Goal: Check status: Check status

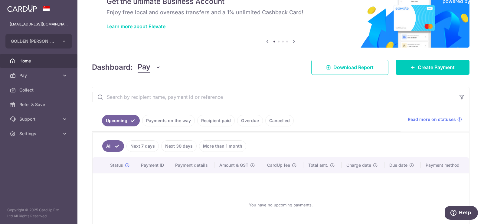
scroll to position [72, 0]
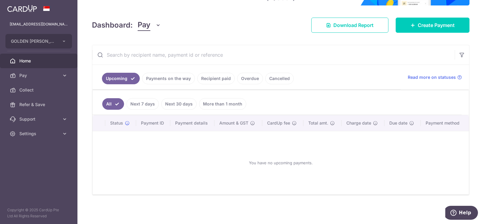
click at [222, 78] on link "Recipient paid" at bounding box center [216, 79] width 38 height 12
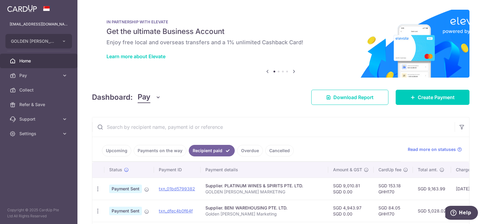
scroll to position [121, 0]
